Goal: Transaction & Acquisition: Subscribe to service/newsletter

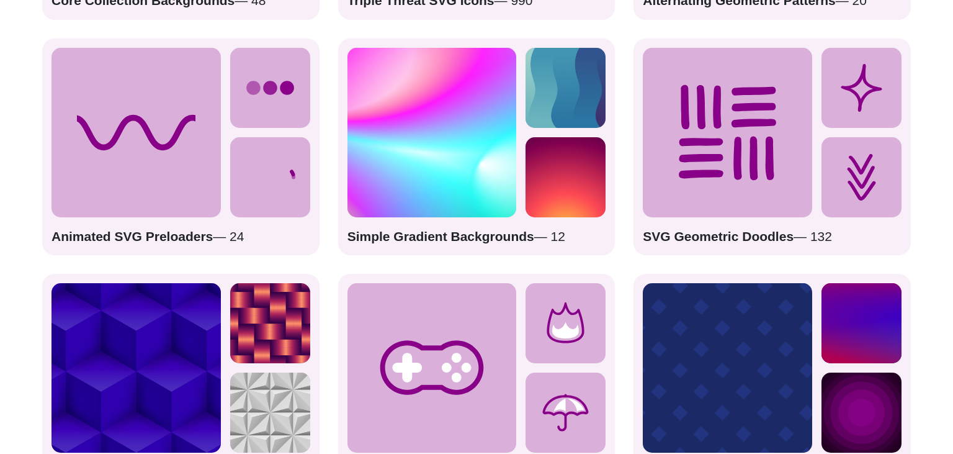
scroll to position [2031, 0]
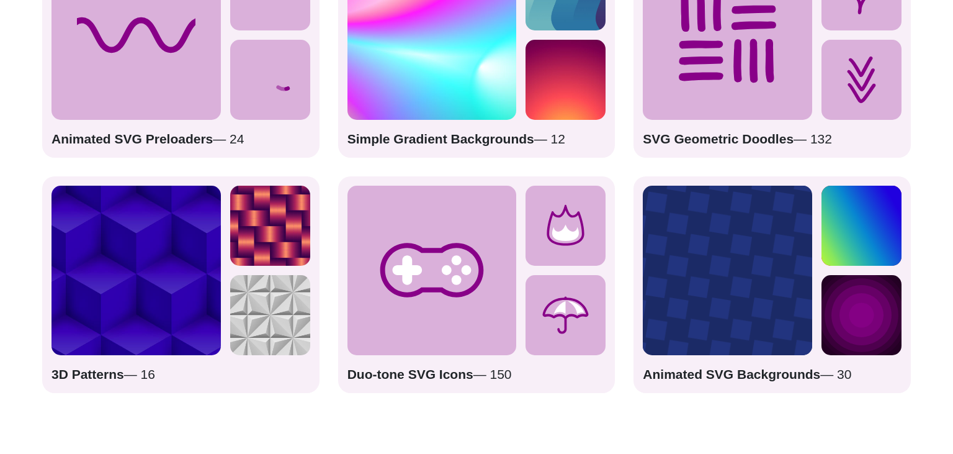
click at [866, 295] on circle at bounding box center [861, 314] width 47 height 47
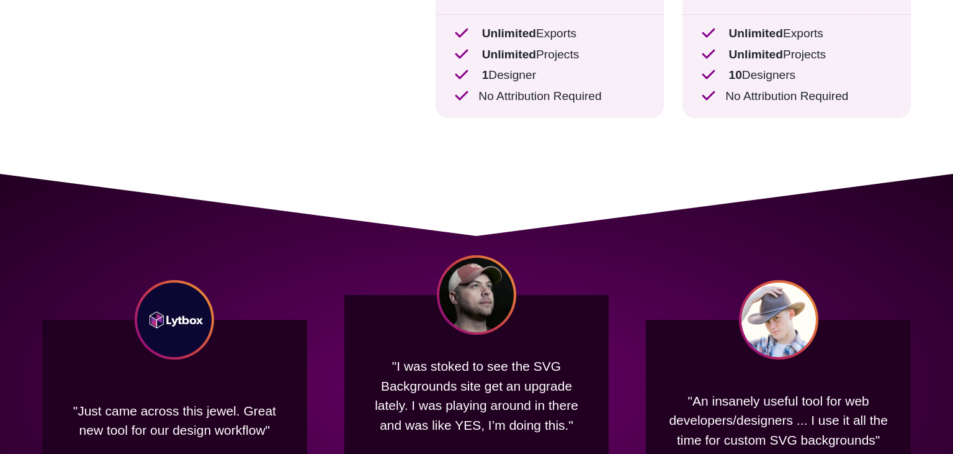
scroll to position [422, 0]
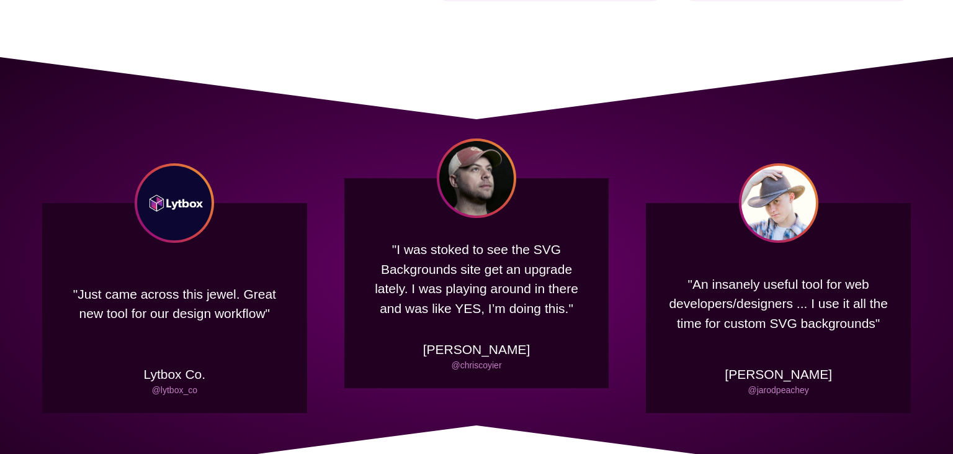
click at [874, 213] on div ""An insanely useful tool for web developers/designers ... I use it all the time…" at bounding box center [778, 308] width 265 height 210
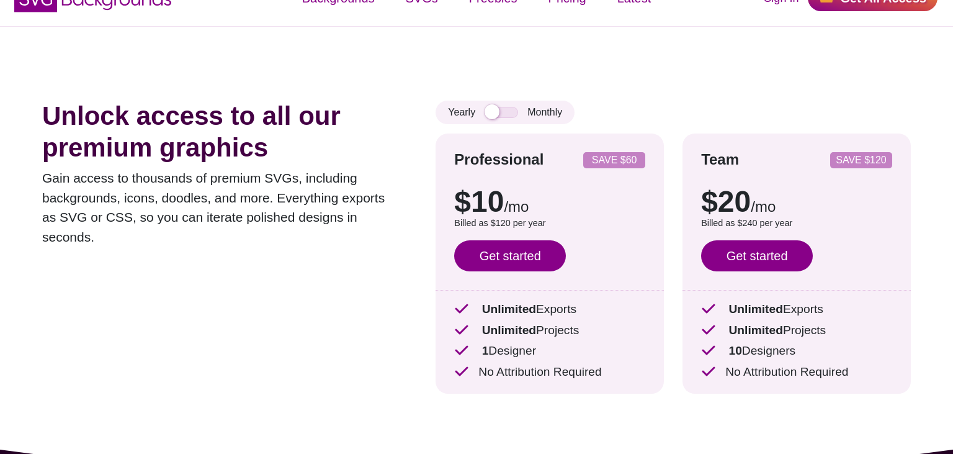
scroll to position [29, 0]
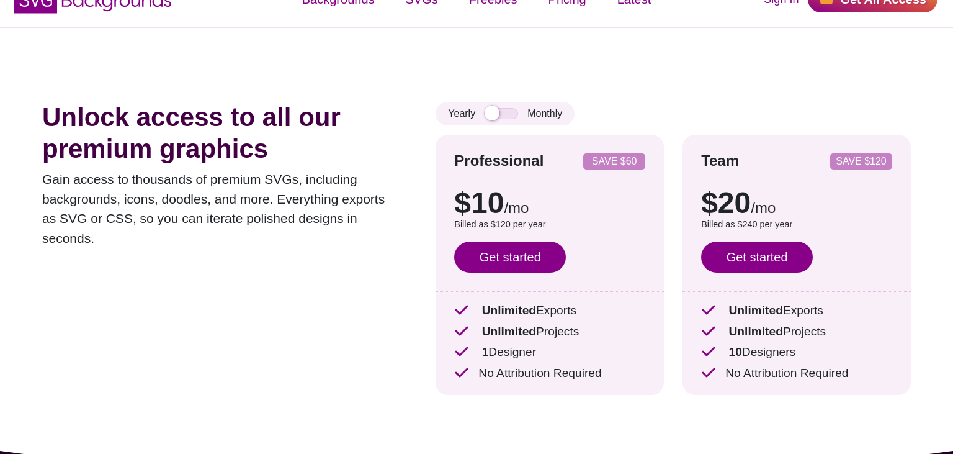
click at [542, 114] on div "Yearly Monthly" at bounding box center [505, 114] width 139 height 24
click at [510, 112] on input "checkbox" at bounding box center [502, 113] width 34 height 11
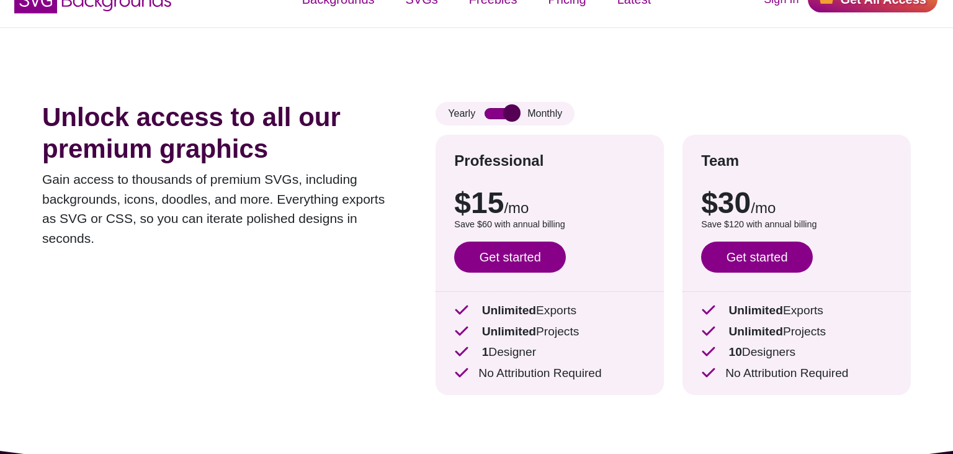
click at [509, 114] on input "checkbox" at bounding box center [502, 113] width 34 height 11
checkbox input "false"
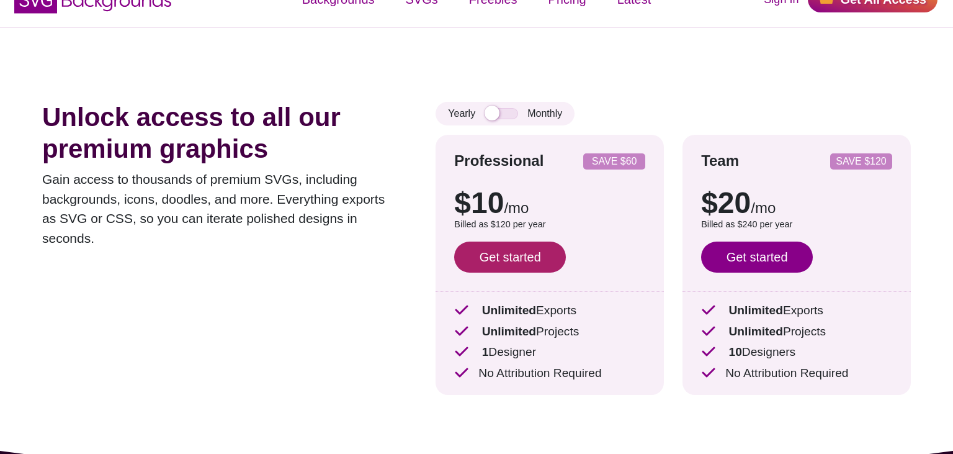
click at [542, 261] on link "Get started" at bounding box center [510, 256] width 112 height 31
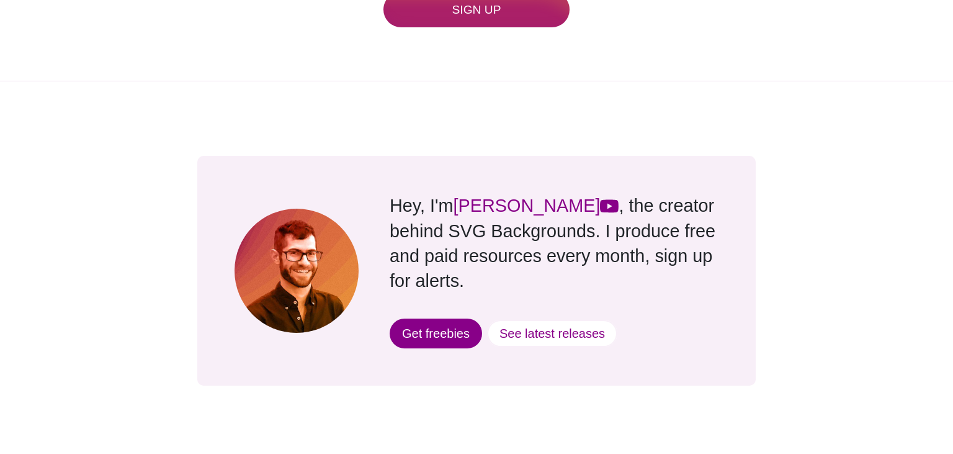
scroll to position [1114, 0]
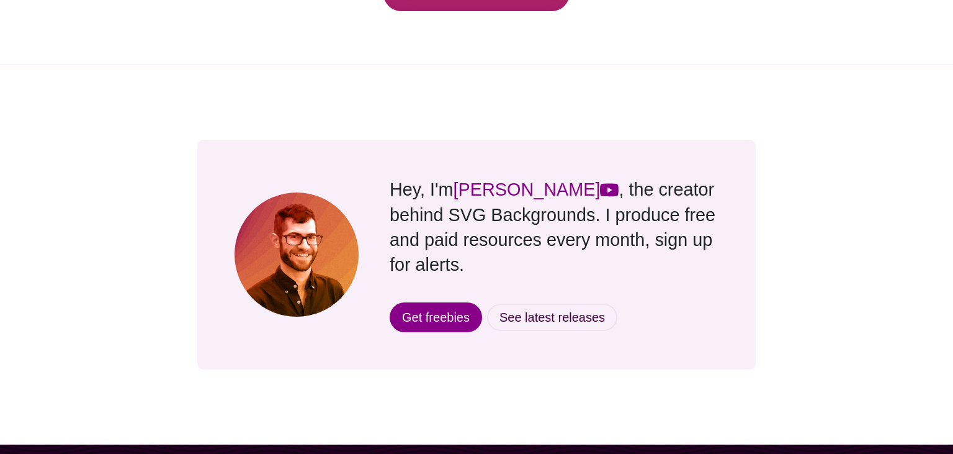
click at [557, 303] on link "See latest releases" at bounding box center [552, 316] width 130 height 27
